Goal: Information Seeking & Learning: Learn about a topic

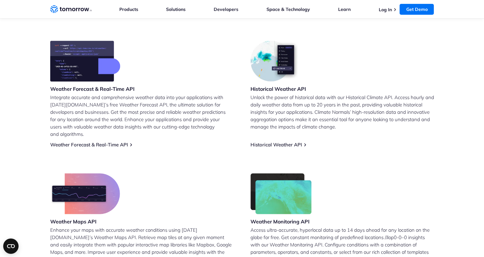
scroll to position [253, 0]
click at [110, 142] on link "Weather Forecast & Real-Time API" at bounding box center [89, 145] width 78 height 6
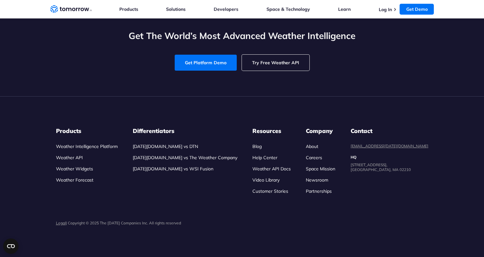
scroll to position [2420, 0]
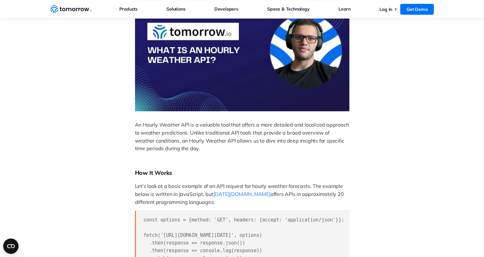
scroll to position [12, 0]
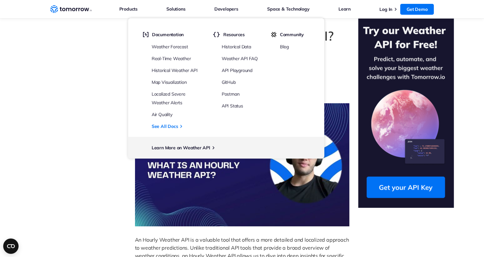
click at [234, 68] on link "API Playground" at bounding box center [236, 70] width 31 height 6
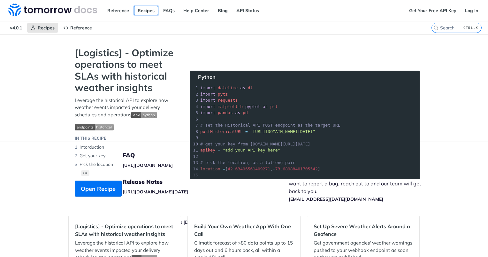
click at [143, 9] on link "Recipes" at bounding box center [146, 11] width 24 height 10
click at [418, 9] on link "Get Your Free API Key" at bounding box center [433, 11] width 54 height 10
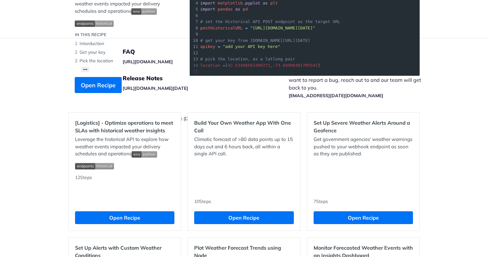
scroll to position [128, 0]
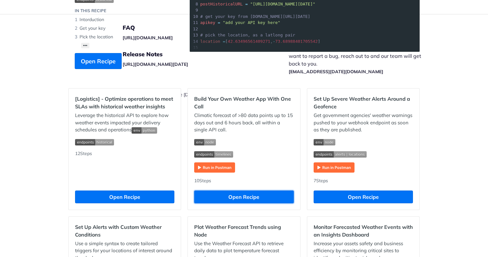
click at [227, 193] on button "Open Recipe" at bounding box center [243, 196] width 99 height 13
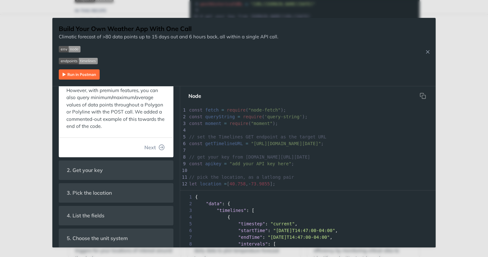
scroll to position [114, 0]
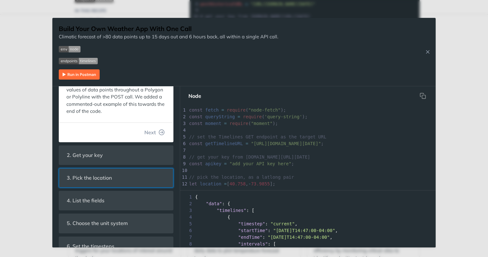
click at [85, 179] on span "3. Pick the location" at bounding box center [89, 178] width 54 height 12
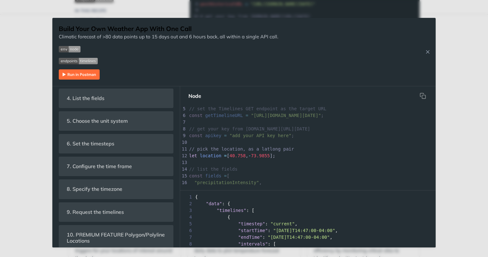
scroll to position [218, 0]
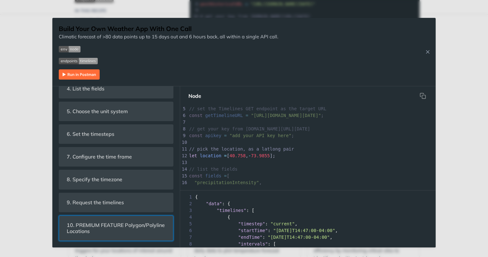
drag, startPoint x: 88, startPoint y: 226, endPoint x: 78, endPoint y: 229, distance: 9.5
click at [78, 229] on span "10. PREMIUM FEATURE Polygon/Polyline Locations" at bounding box center [116, 228] width 108 height 19
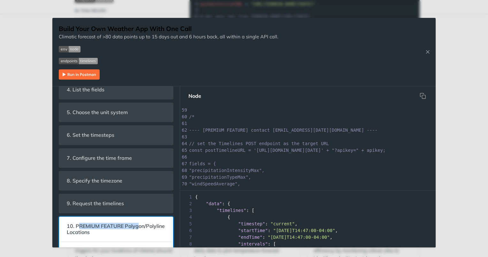
scroll to position [0, 0]
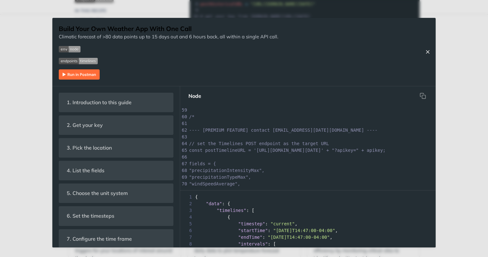
click at [428, 52] on icon "Close Recipe" at bounding box center [428, 52] width 6 height 6
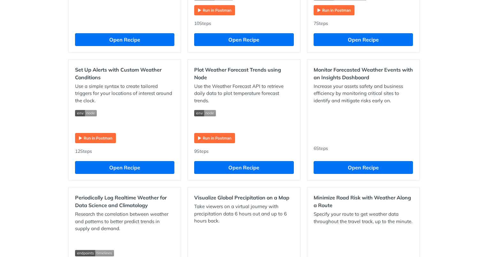
scroll to position [332, 0]
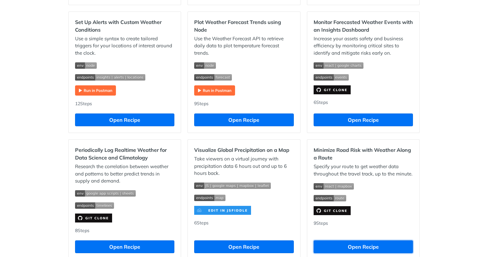
click at [343, 242] on button "Open Recipe" at bounding box center [363, 246] width 99 height 13
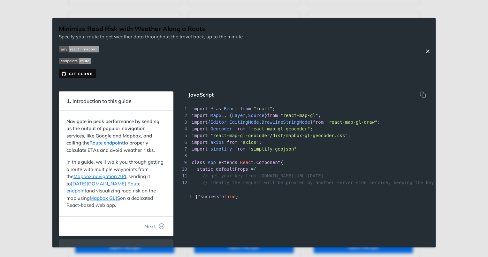
click at [426, 50] on icon "Close Recipe" at bounding box center [428, 51] width 6 height 6
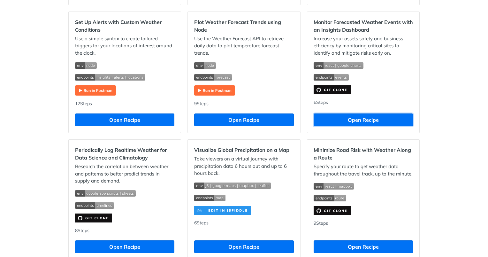
click at [356, 118] on button "Open Recipe" at bounding box center [363, 119] width 99 height 13
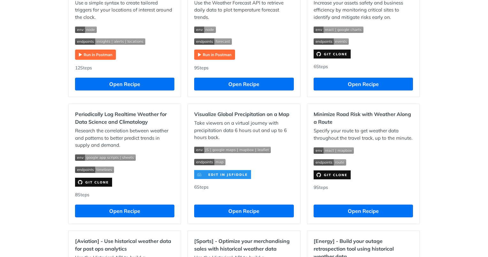
scroll to position [368, 0]
click at [343, 207] on button "Open Recipe" at bounding box center [363, 211] width 99 height 13
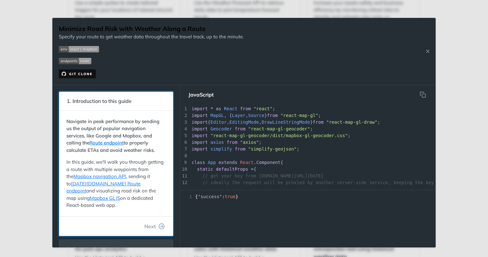
drag, startPoint x: 67, startPoint y: 100, endPoint x: 137, endPoint y: 207, distance: 127.7
click at [137, 207] on section "1. Introduction to this guide Navigate in peak performance by sending us the ou…" at bounding box center [116, 163] width 115 height 145
drag, startPoint x: 137, startPoint y: 207, endPoint x: 129, endPoint y: 197, distance: 12.8
copy section "1. Introduction to this guide Navigate in peak performance by sending us the ou…"
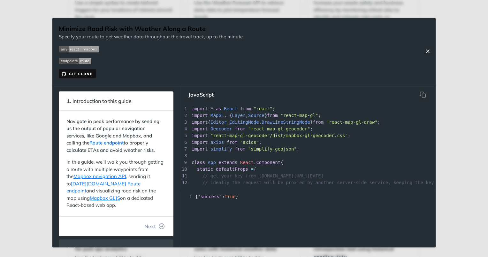
click at [428, 52] on icon "Close Recipe" at bounding box center [428, 51] width 6 height 6
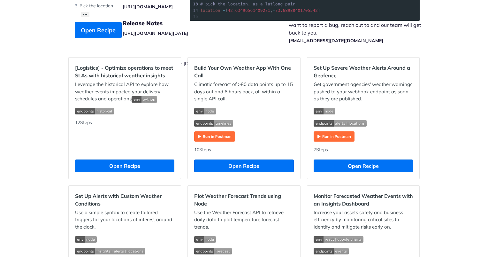
scroll to position [158, 0]
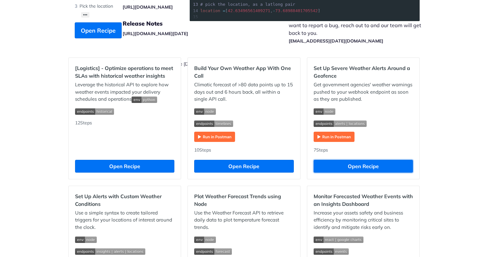
click at [348, 165] on button "Open Recipe" at bounding box center [363, 166] width 99 height 13
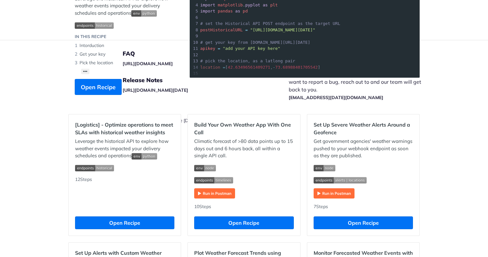
scroll to position [99, 0]
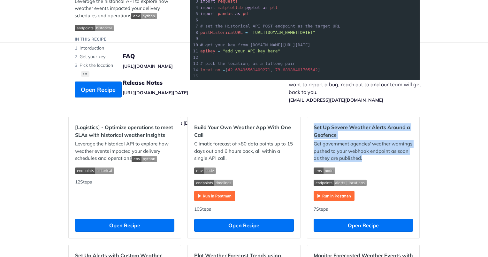
drag, startPoint x: 312, startPoint y: 128, endPoint x: 363, endPoint y: 157, distance: 59.4
click at [363, 157] on div "Set Up Severe Weather Alerts Around a Geofence Get government agencies' weather…" at bounding box center [363, 177] width 112 height 121
drag, startPoint x: 363, startPoint y: 157, endPoint x: 352, endPoint y: 152, distance: 12.0
copy div "Set Up Severe Weather Alerts Around a Geofence Get government agencies' weather…"
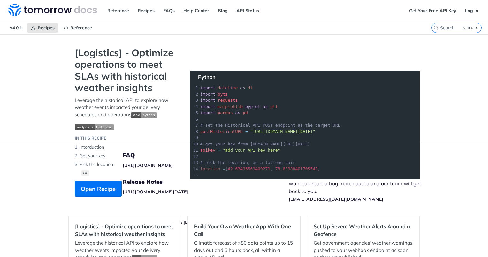
click at [15, 29] on span "v4.0.1" at bounding box center [15, 28] width 19 height 10
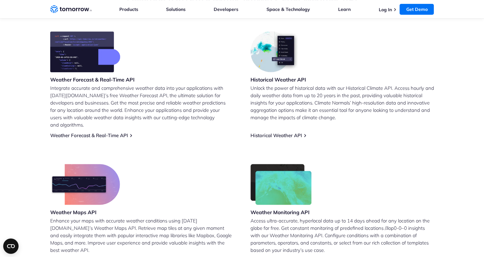
scroll to position [260, 0]
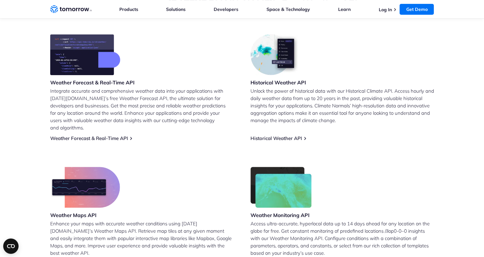
click at [78, 135] on link "Weather Forecast & Real-Time API" at bounding box center [89, 138] width 78 height 6
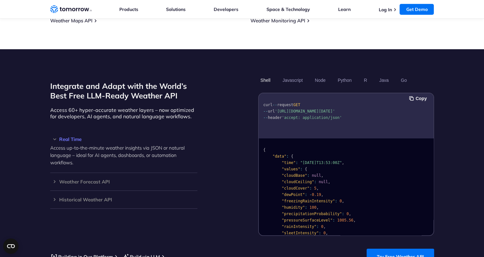
scroll to position [574, 0]
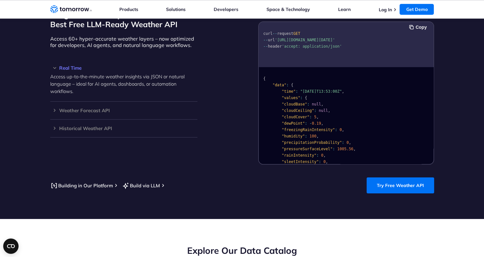
drag, startPoint x: 64, startPoint y: 104, endPoint x: 65, endPoint y: 86, distance: 17.9
click at [65, 86] on p "Access up-to-the-minute weather insights via JSON or natural language – ideal f…" at bounding box center [123, 84] width 147 height 22
drag, startPoint x: 65, startPoint y: 86, endPoint x: 55, endPoint y: 61, distance: 26.9
click at [55, 66] on h3 "Real Time" at bounding box center [123, 68] width 147 height 5
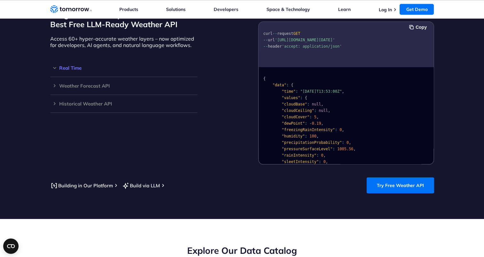
click at [55, 66] on h3 "Real Time" at bounding box center [123, 68] width 147 height 5
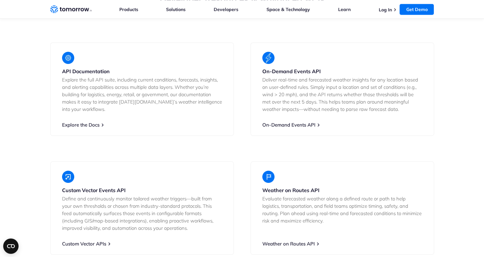
scroll to position [1187, 0]
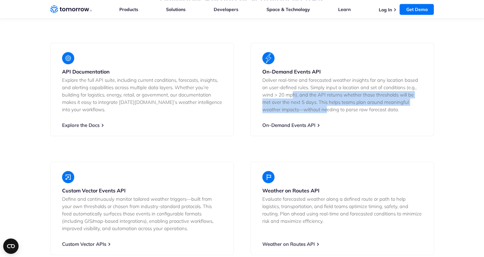
drag, startPoint x: 325, startPoint y: 114, endPoint x: 292, endPoint y: 84, distance: 44.6
click at [292, 84] on div "On-Demand Events API Deliver real-time and forecasted weather insights for any …" at bounding box center [341, 89] width 183 height 93
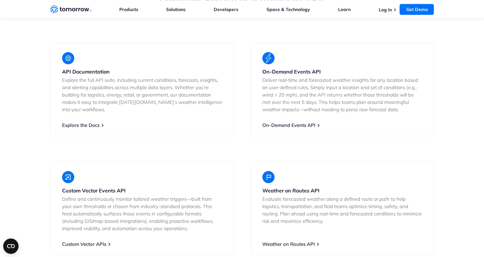
drag, startPoint x: 292, startPoint y: 84, endPoint x: 336, endPoint y: 116, distance: 53.8
click at [336, 116] on div "On-Demand Events API Deliver real-time and forecasted weather insights for any …" at bounding box center [341, 89] width 183 height 93
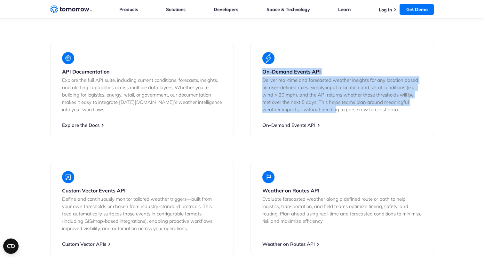
drag, startPoint x: 336, startPoint y: 116, endPoint x: 261, endPoint y: 63, distance: 91.5
click at [261, 63] on div "On-Demand Events API Deliver real-time and forecasted weather insights for any …" at bounding box center [341, 89] width 183 height 93
drag, startPoint x: 261, startPoint y: 63, endPoint x: 303, endPoint y: 87, distance: 48.2
copy div "On-Demand Events API Deliver real-time and forecasted weather insights for any …"
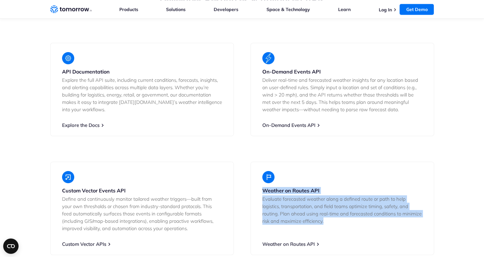
drag, startPoint x: 346, startPoint y: 212, endPoint x: 253, endPoint y: 185, distance: 97.1
click at [253, 185] on div "Weather on Routes API Evaluate forecasted weather along a defined route or path…" at bounding box center [341, 208] width 183 height 93
drag, startPoint x: 253, startPoint y: 185, endPoint x: 279, endPoint y: 194, distance: 27.1
copy div "Weather on Routes API Evaluate forecasted weather along a defined route or path…"
